Goal: Task Accomplishment & Management: Use online tool/utility

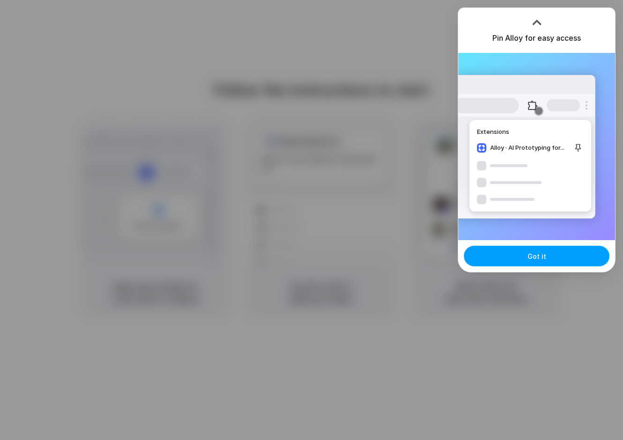
click at [539, 254] on span "Got it" at bounding box center [536, 256] width 19 height 10
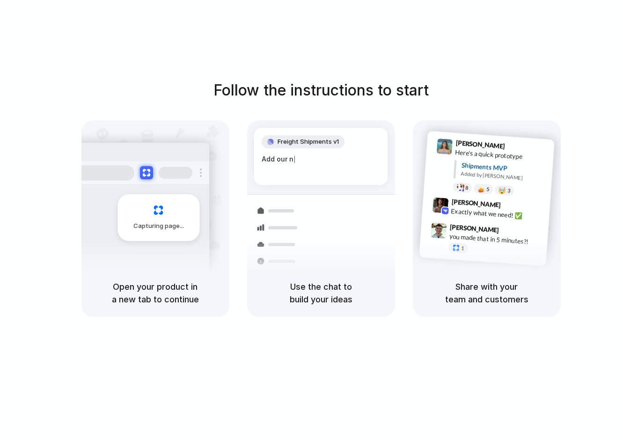
click at [430, 53] on div "Follow the instructions to start Capturing page Open your product in a new tab …" at bounding box center [320, 229] width 641 height 458
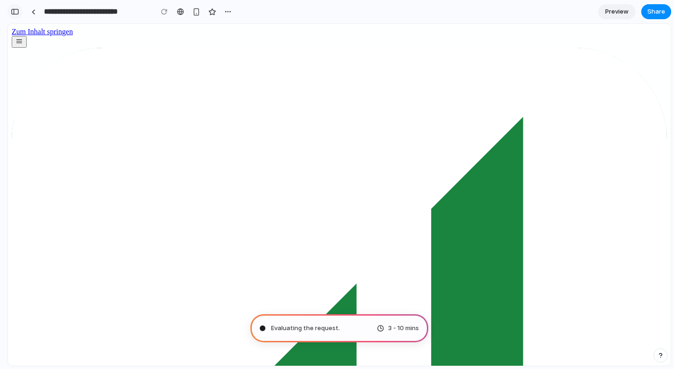
click at [10, 11] on button "button" at bounding box center [14, 11] width 15 height 15
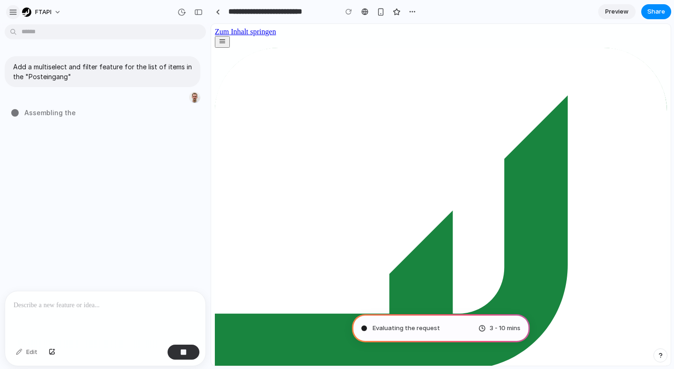
click at [12, 13] on div "button" at bounding box center [13, 12] width 8 height 8
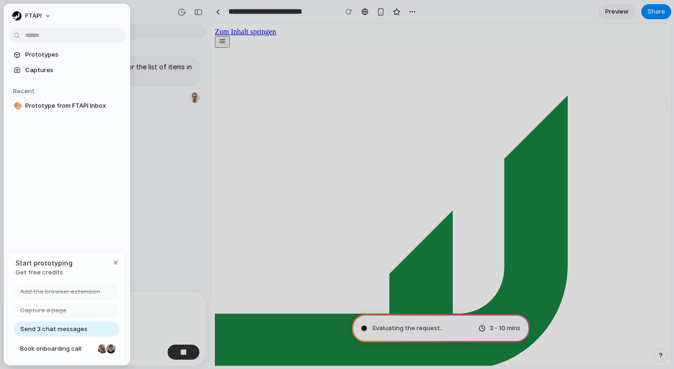
type input "**********"
click at [146, 115] on div at bounding box center [337, 184] width 674 height 369
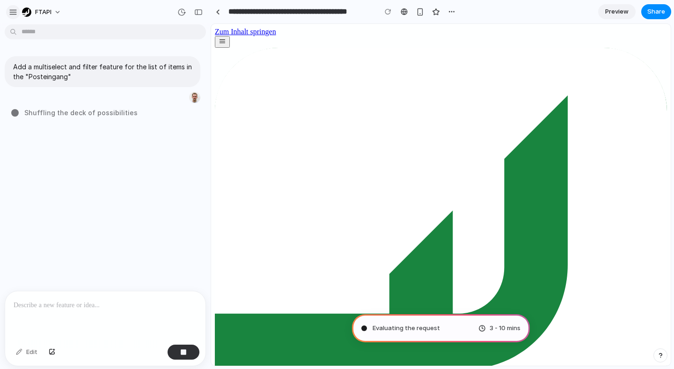
click at [16, 15] on div "button" at bounding box center [13, 12] width 8 height 8
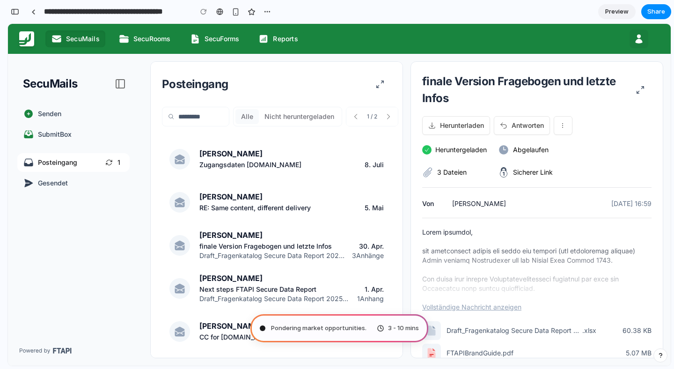
click at [135, 99] on div "SecuMails" at bounding box center [73, 78] width 131 height 49
